Goal: Task Accomplishment & Management: Complete application form

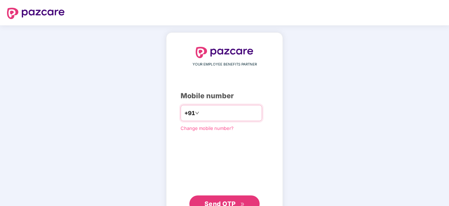
click at [253, 111] on input "number" at bounding box center [230, 112] width 58 height 11
type input "**********"
click at [220, 196] on button "Send OTP" at bounding box center [224, 202] width 70 height 17
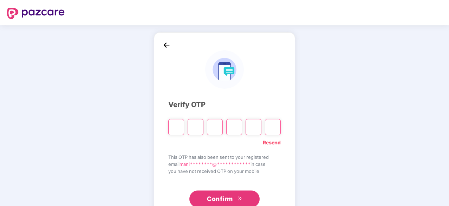
type input "*"
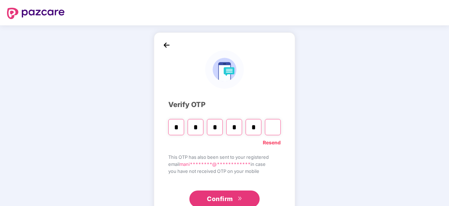
type input "*"
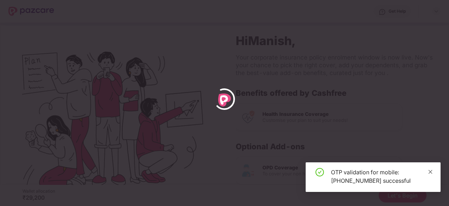
click at [430, 173] on icon "close" at bounding box center [430, 171] width 5 height 5
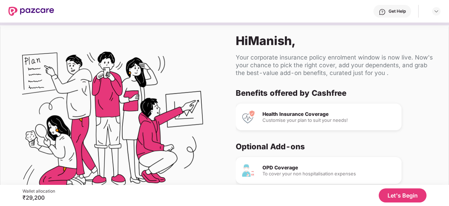
click at [406, 198] on button "Let's Begin" at bounding box center [403, 195] width 48 height 14
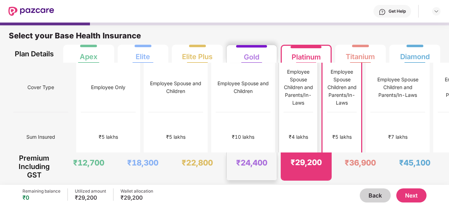
click at [284, 117] on div "₹4 lakhs" at bounding box center [299, 137] width 30 height 50
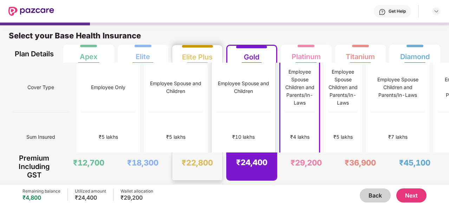
click at [216, 112] on div "₹10 lakhs" at bounding box center [243, 137] width 55 height 50
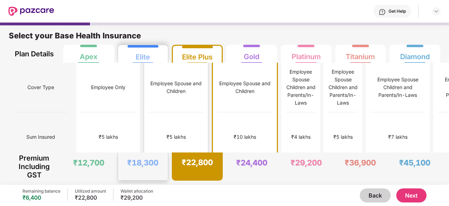
click at [149, 112] on div "₹5 lakhs" at bounding box center [176, 137] width 55 height 50
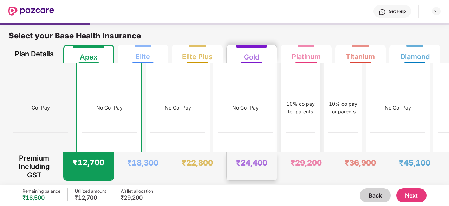
scroll to position [83, 0]
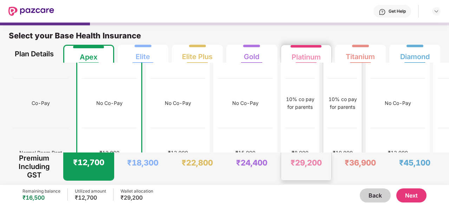
click at [328, 98] on div "10% co pay for parents" at bounding box center [343, 103] width 30 height 50
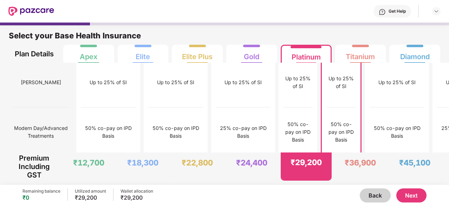
scroll to position [953, 0]
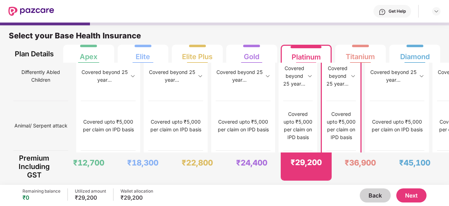
click at [410, 196] on button "Next" at bounding box center [411, 195] width 30 height 14
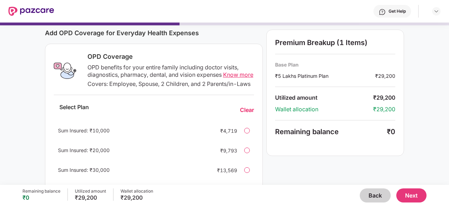
scroll to position [92, 0]
click at [419, 198] on button "Next" at bounding box center [411, 195] width 30 height 14
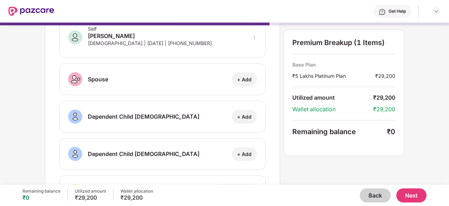
scroll to position [146, 0]
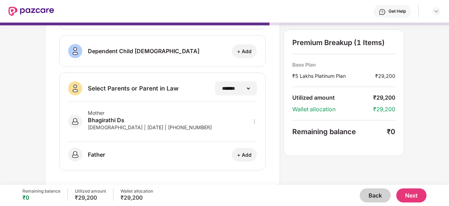
click at [253, 119] on icon "more" at bounding box center [254, 121] width 5 height 5
click at [249, 128] on div at bounding box center [245, 131] width 23 height 13
select select "******"
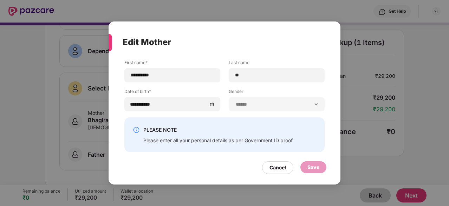
click at [341, 115] on div "**********" at bounding box center [224, 103] width 449 height 206
click at [272, 168] on div "Cancel" at bounding box center [278, 167] width 17 height 8
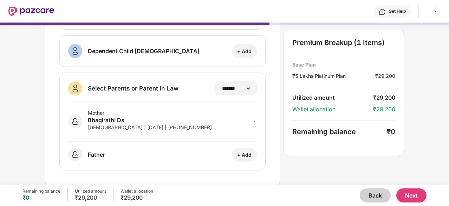
click at [412, 193] on button "Next" at bounding box center [411, 195] width 30 height 14
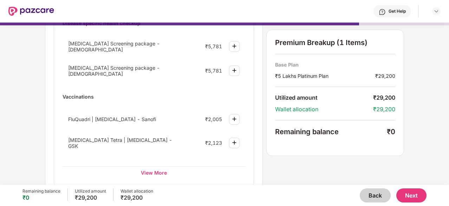
scroll to position [99, 0]
click at [155, 166] on div "View More" at bounding box center [154, 172] width 183 height 13
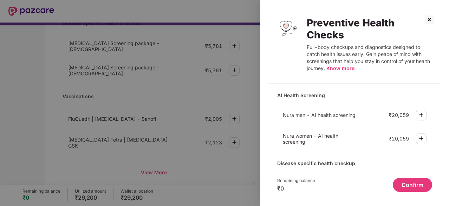
click at [427, 23] on img at bounding box center [429, 19] width 11 height 11
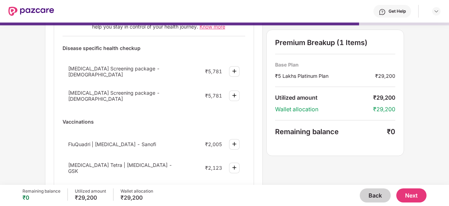
scroll to position [0, 0]
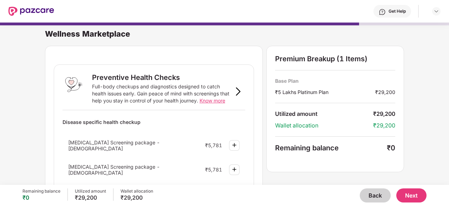
click at [404, 195] on button "Next" at bounding box center [411, 195] width 30 height 14
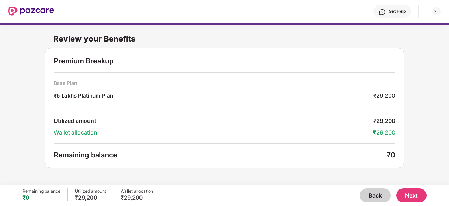
click at [415, 195] on button "Next" at bounding box center [411, 195] width 30 height 14
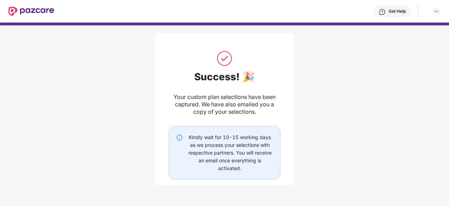
click at [30, 8] on img at bounding box center [31, 11] width 46 height 9
click at [36, 11] on img at bounding box center [31, 11] width 46 height 9
click at [436, 11] on img at bounding box center [437, 11] width 6 height 6
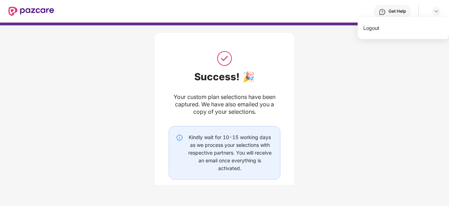
click at [268, 44] on div "Success! 🎉 Your custom plan selections have been captured. We have also emailed…" at bounding box center [224, 128] width 141 height 193
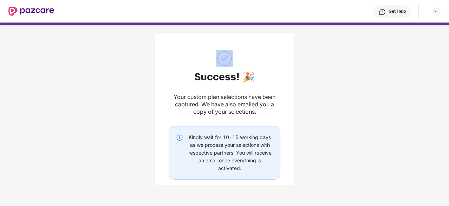
click at [268, 44] on div "Success! 🎉 Your custom plan selections have been captured. We have also emailed…" at bounding box center [224, 128] width 141 height 193
click at [220, 127] on div "Kindly wait for 10-15 working days as we process your selections with respectiv…" at bounding box center [225, 152] width 112 height 53
